Goal: Task Accomplishment & Management: Complete application form

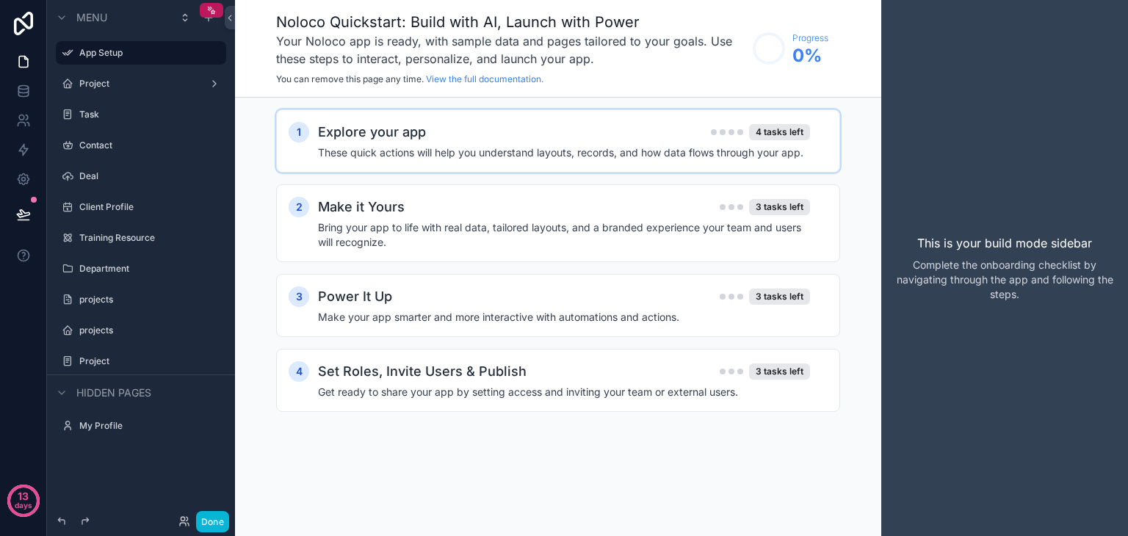
click at [379, 126] on h2 "Explore your app" at bounding box center [372, 132] width 108 height 21
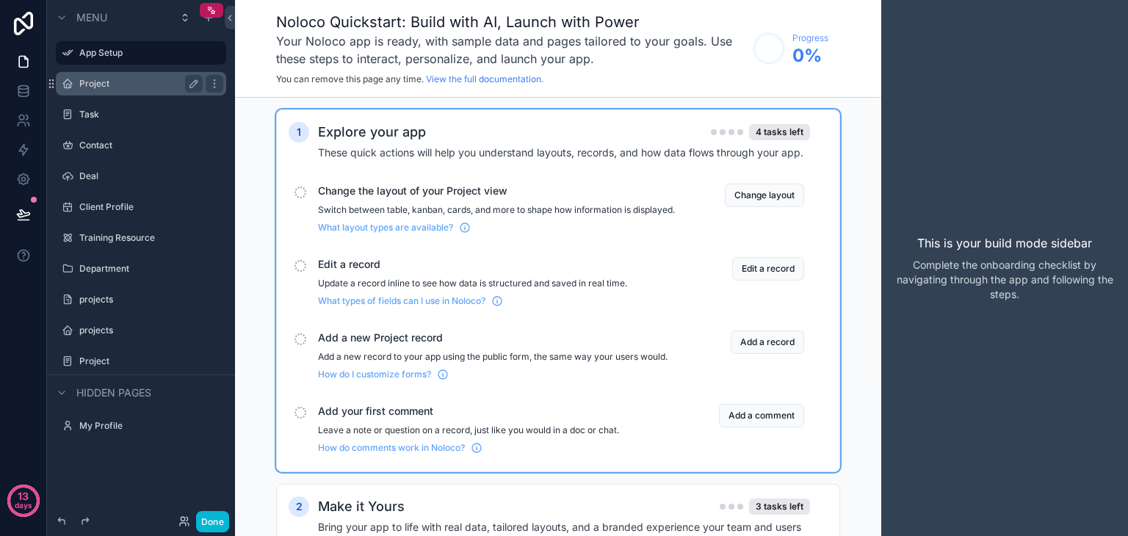
click at [91, 80] on label "Project" at bounding box center [138, 84] width 118 height 12
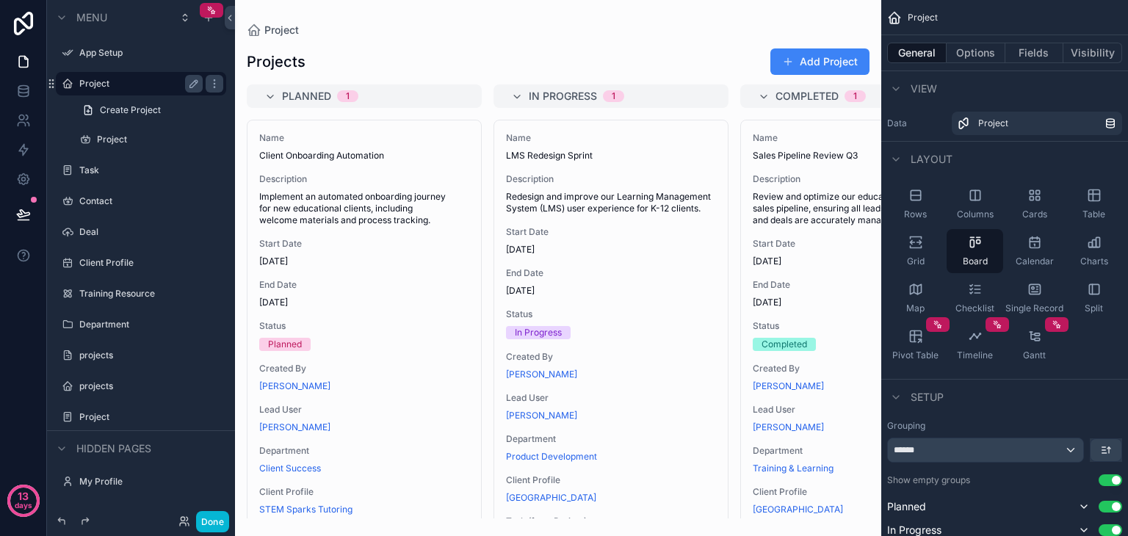
drag, startPoint x: 431, startPoint y: 510, endPoint x: 685, endPoint y: 513, distance: 253.4
click at [685, 513] on div "scrollable content" at bounding box center [558, 268] width 646 height 536
click at [109, 411] on label "Project" at bounding box center [138, 417] width 118 height 12
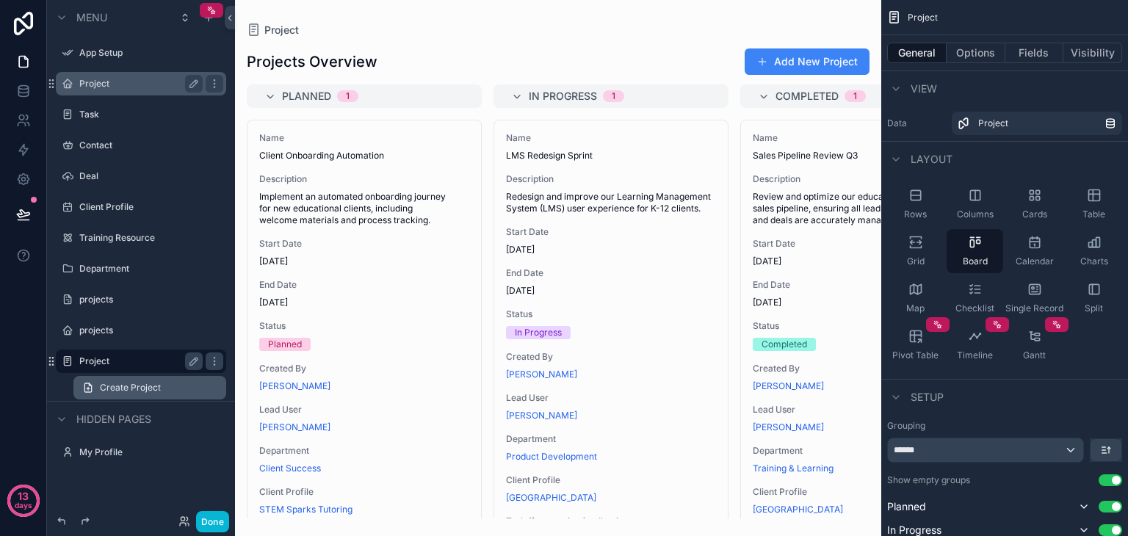
click at [131, 384] on span "Create Project" at bounding box center [130, 388] width 61 height 12
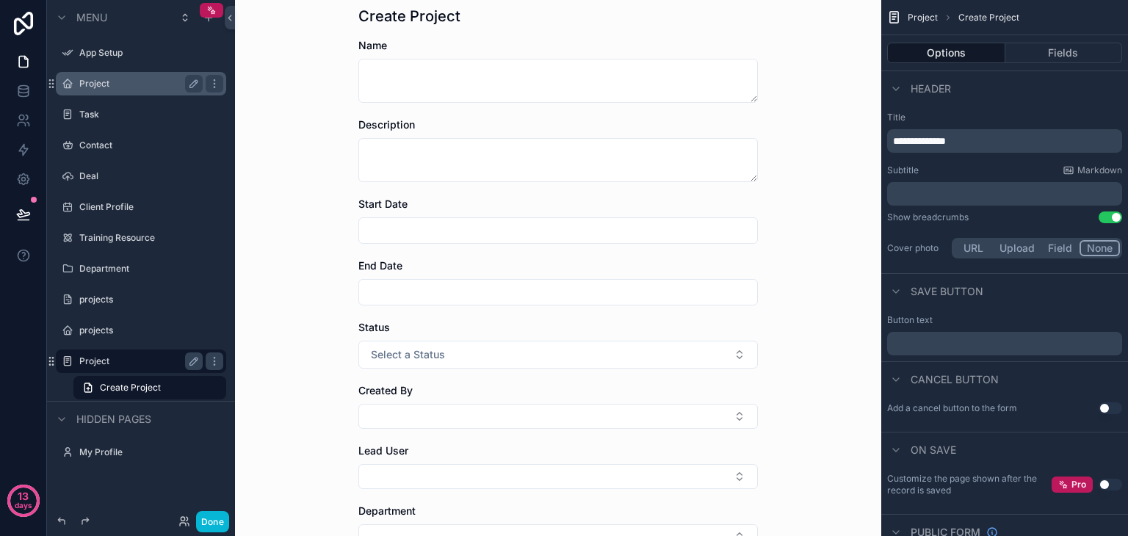
scroll to position [326, 0]
